Goal: Information Seeking & Learning: Learn about a topic

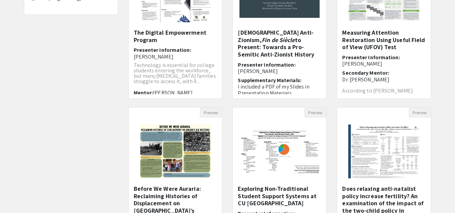
scroll to position [123, 0]
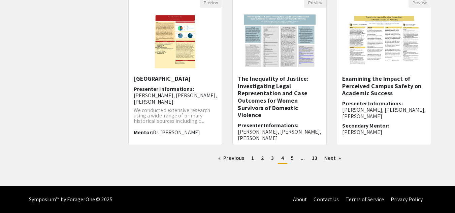
scroll to position [232, 0]
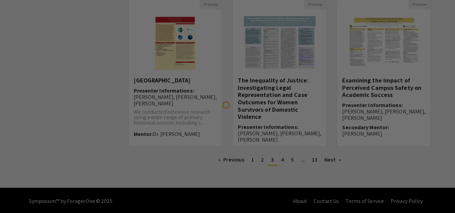
scroll to position [233, 0]
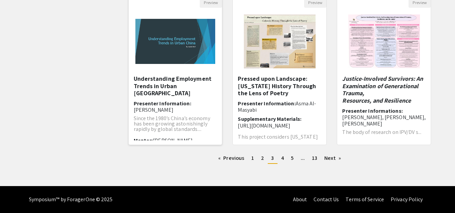
click at [154, 83] on h5 "Understanding Employment Trends in Urban [GEOGRAPHIC_DATA]" at bounding box center [175, 86] width 83 height 22
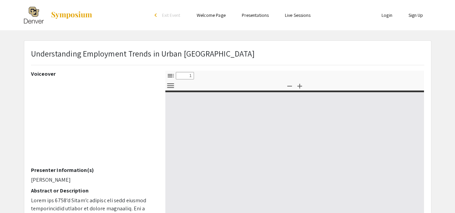
select select "custom"
type input "0"
select select "custom"
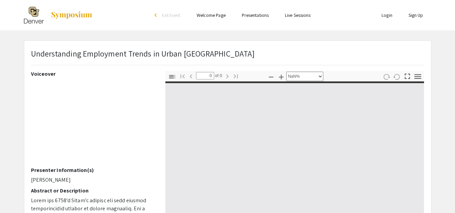
type input "1"
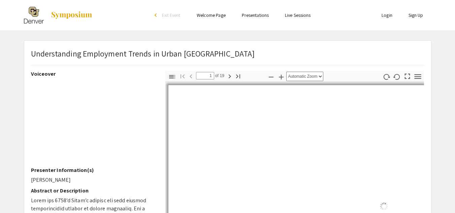
select select "auto"
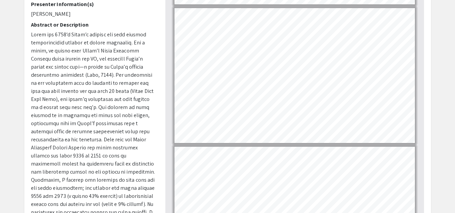
scroll to position [409, 0]
type input "5"
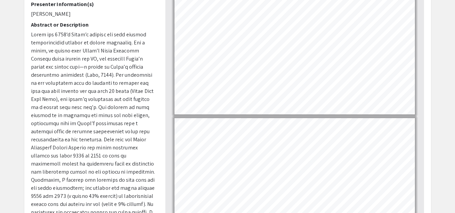
scroll to position [576, 0]
